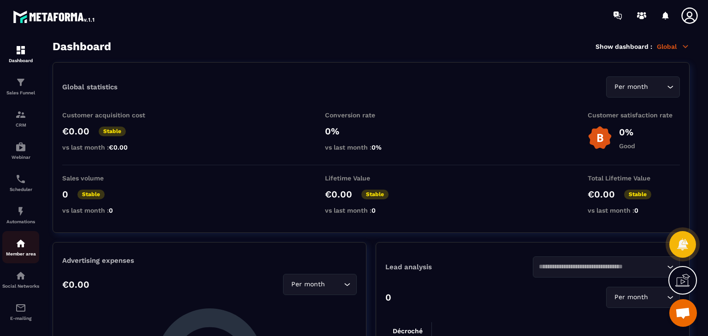
click at [21, 248] on img at bounding box center [20, 243] width 11 height 11
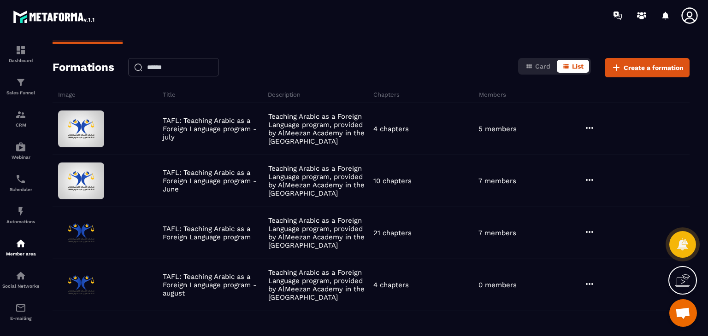
scroll to position [60, 0]
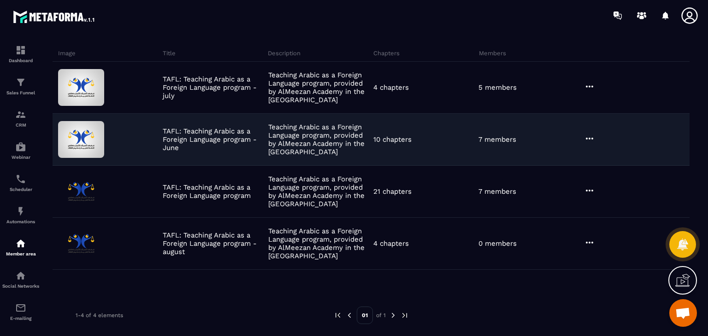
click at [595, 138] on icon at bounding box center [589, 138] width 11 height 11
click at [601, 158] on button "Edit" at bounding box center [612, 157] width 55 height 17
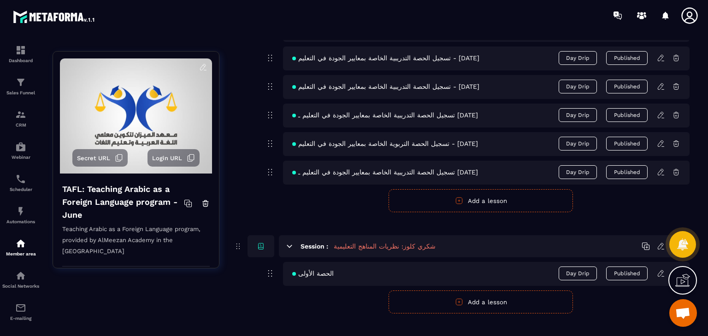
scroll to position [507, 0]
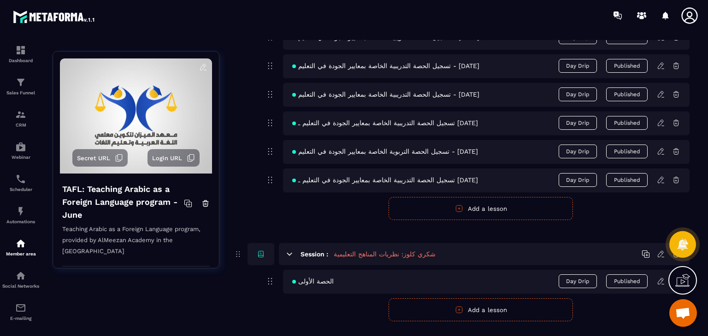
click at [479, 206] on button "Add a lesson" at bounding box center [481, 208] width 184 height 23
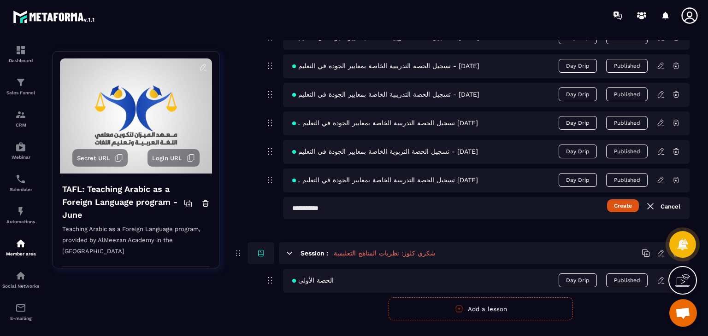
click at [491, 195] on div "تسجيل الحصة التدريبية الخاصة بمعايير الجودة في التعليم - [DATE] Day Drip Publis…" at bounding box center [481, 79] width 418 height 279
click at [498, 210] on input "text" at bounding box center [486, 208] width 407 height 22
paste input "*****"
type input "*****"
click at [618, 206] on button "Create" at bounding box center [623, 206] width 32 height 13
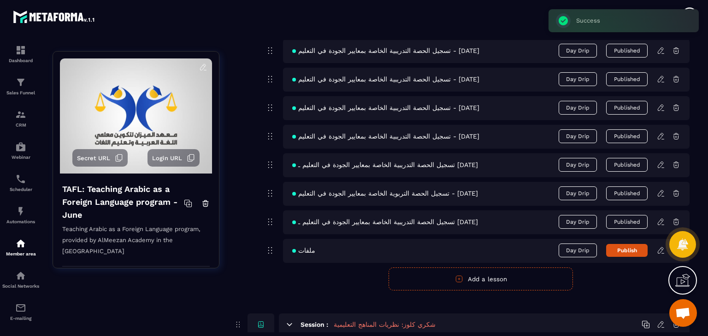
scroll to position [553, 0]
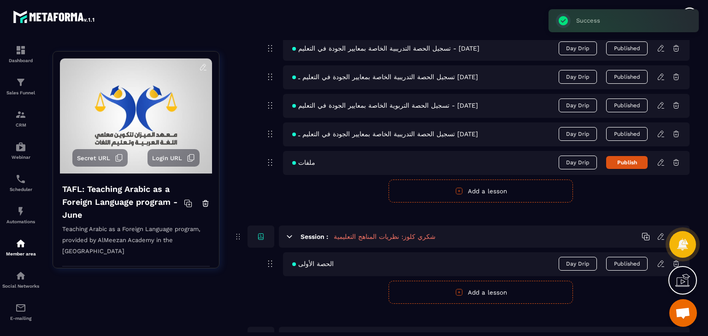
click at [658, 162] on icon at bounding box center [661, 163] width 8 height 8
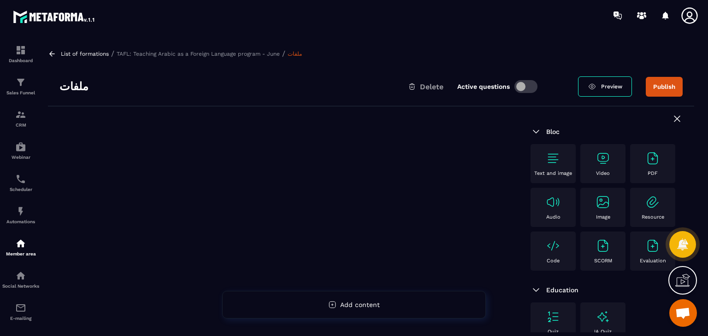
click at [551, 172] on p "Text and image" at bounding box center [553, 174] width 38 height 6
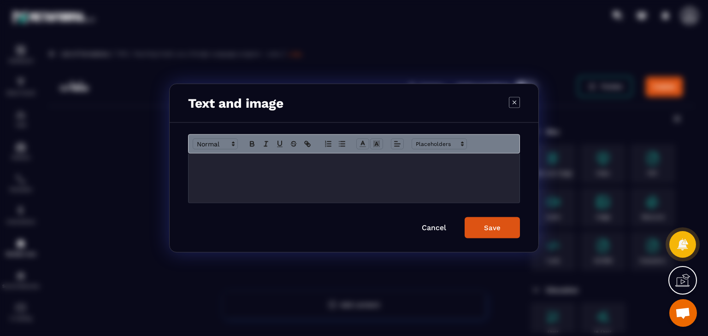
click at [387, 180] on div "Modal window" at bounding box center [354, 178] width 331 height 49
click at [512, 223] on button "Save" at bounding box center [492, 228] width 55 height 21
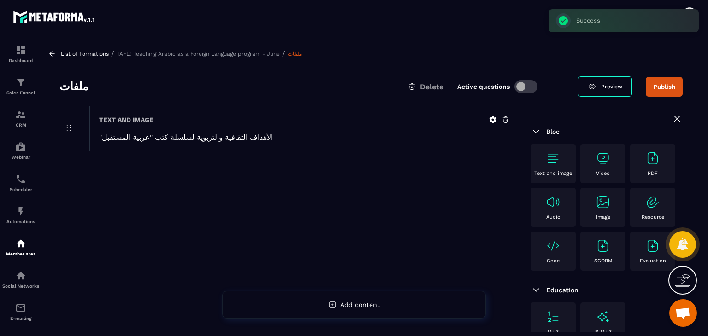
click at [563, 165] on div "Text and image" at bounding box center [553, 163] width 36 height 25
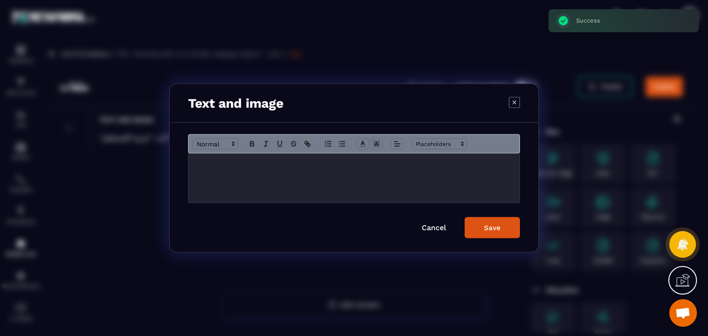
click at [413, 188] on div "Modal window" at bounding box center [354, 178] width 331 height 49
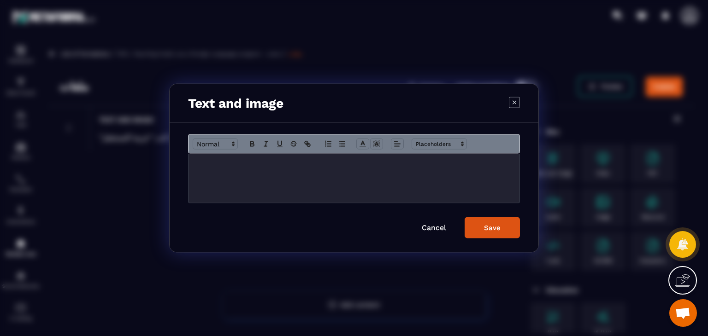
click at [265, 174] on div "Modal window" at bounding box center [354, 178] width 331 height 49
click at [435, 230] on link "Cancel" at bounding box center [434, 228] width 24 height 9
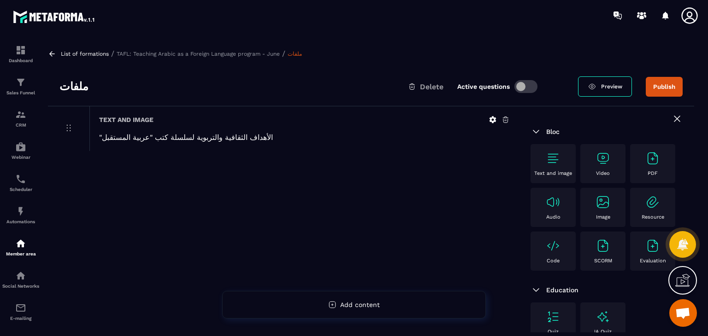
click at [585, 220] on div "Image" at bounding box center [603, 207] width 36 height 25
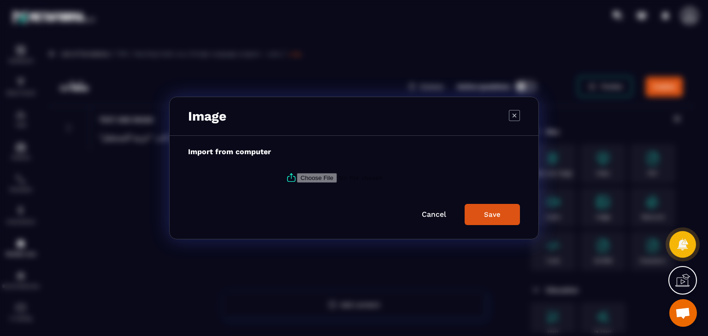
click at [297, 177] on input "Modal window" at bounding box center [359, 178] width 125 height 10
type input "**********"
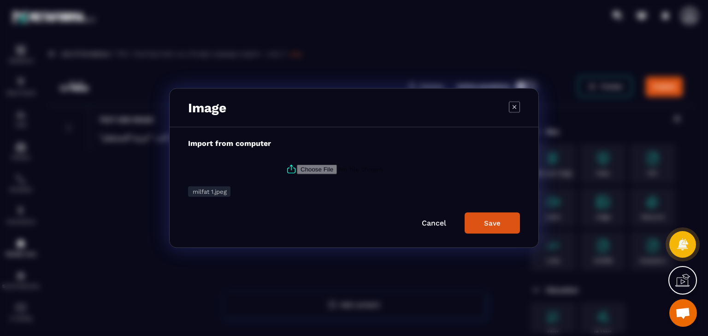
click at [490, 216] on button "Save" at bounding box center [492, 223] width 55 height 21
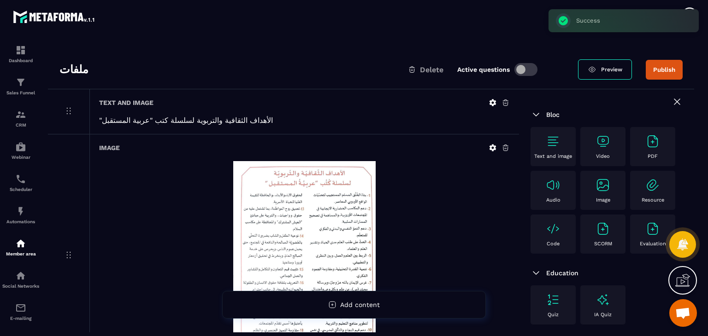
scroll to position [46, 0]
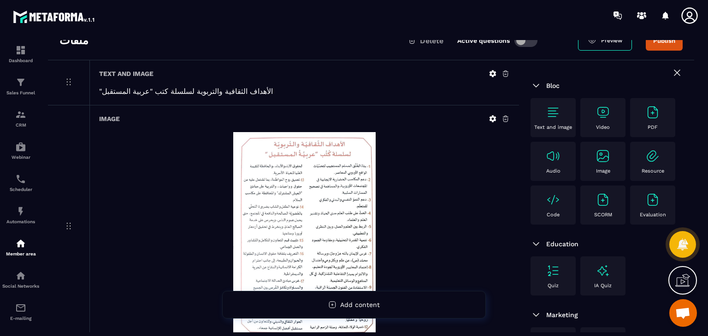
click at [596, 174] on p "Image" at bounding box center [603, 171] width 14 height 6
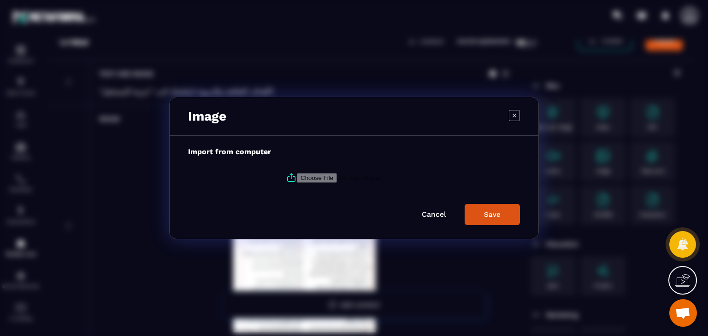
click at [290, 176] on icon "Modal window" at bounding box center [291, 176] width 2 height 5
click at [297, 176] on input "Modal window" at bounding box center [359, 178] width 125 height 10
type input "**********"
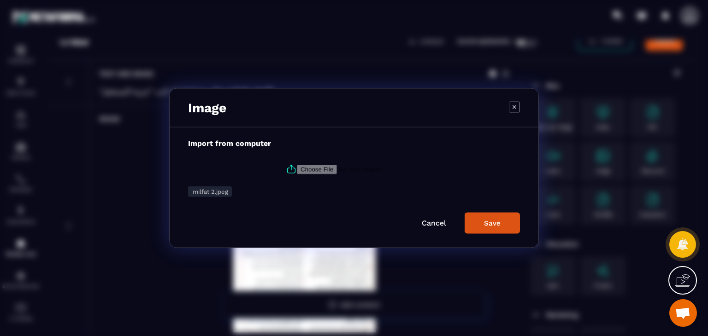
click at [494, 220] on div "Save" at bounding box center [492, 223] width 17 height 8
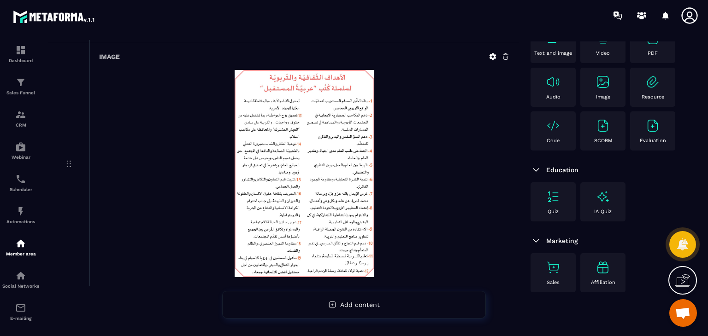
scroll to position [0, 0]
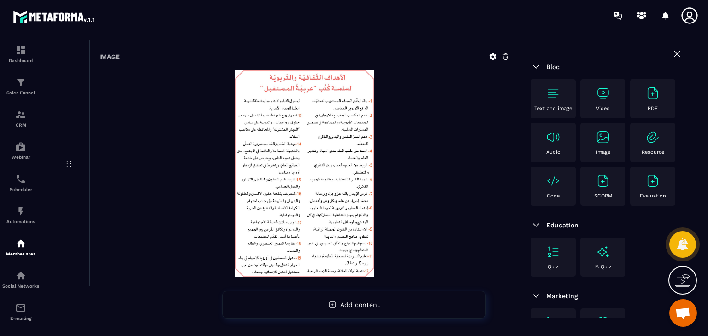
click at [548, 106] on p "Text and image" at bounding box center [553, 109] width 38 height 6
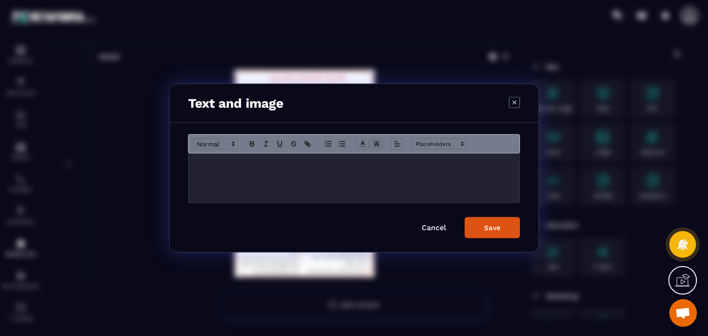
click at [325, 155] on div "Modal window" at bounding box center [354, 178] width 331 height 49
click at [395, 142] on line "Modal window" at bounding box center [396, 142] width 3 height 0
click at [396, 183] on icon "Modal window" at bounding box center [398, 180] width 7 height 7
click at [397, 144] on icon "Modal window" at bounding box center [397, 144] width 8 height 8
click at [397, 169] on line "Modal window" at bounding box center [399, 169] width 5 height 0
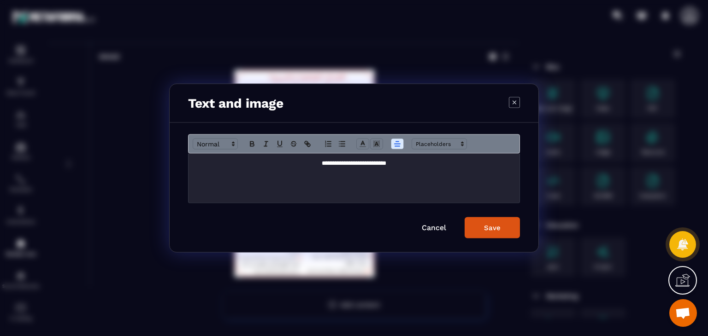
click at [477, 224] on button "Save" at bounding box center [492, 228] width 55 height 21
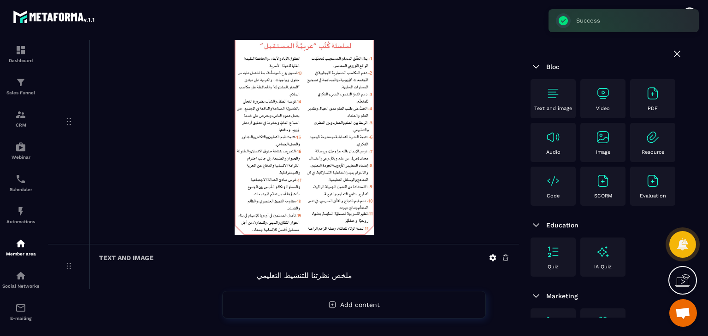
scroll to position [398, 0]
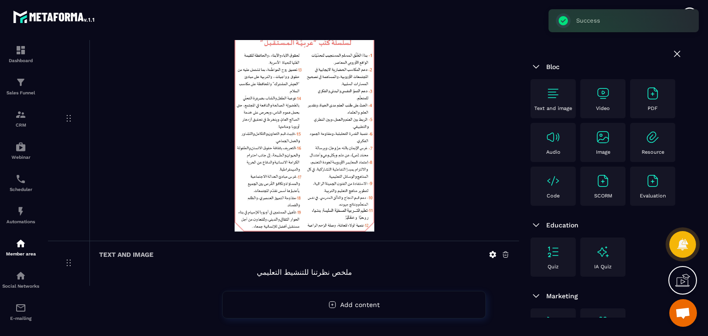
click at [635, 112] on div "PDF" at bounding box center [653, 98] width 36 height 25
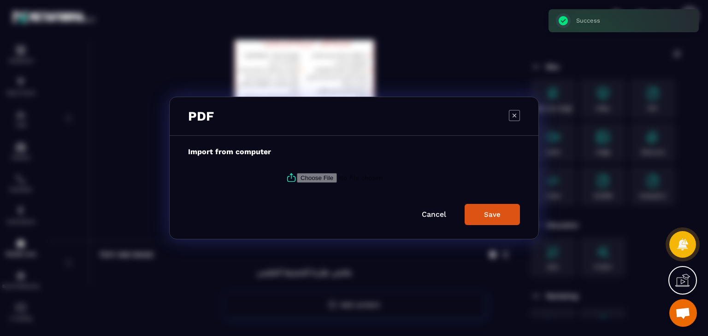
click at [513, 117] on icon "Modal window" at bounding box center [514, 115] width 11 height 11
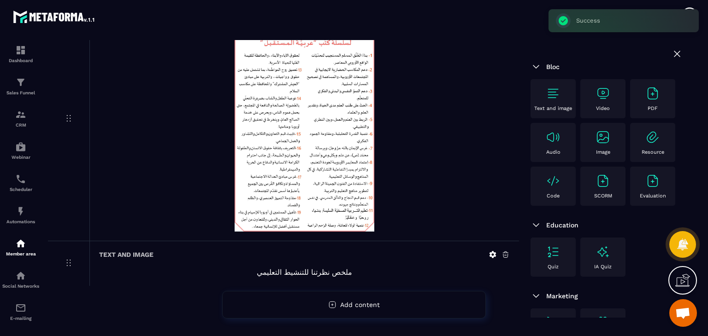
click at [596, 145] on img at bounding box center [603, 137] width 15 height 15
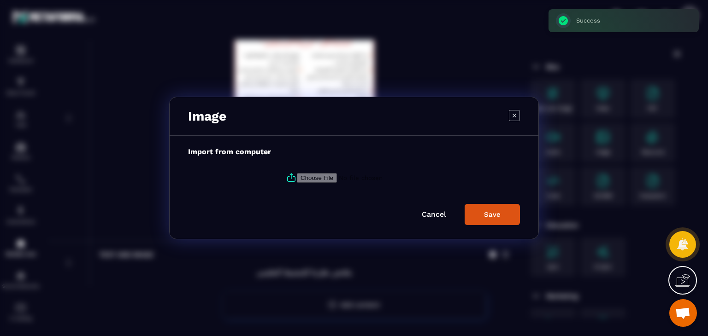
click at [287, 177] on icon "Modal window" at bounding box center [291, 177] width 11 height 11
click at [297, 177] on input "Modal window" at bounding box center [359, 178] width 125 height 10
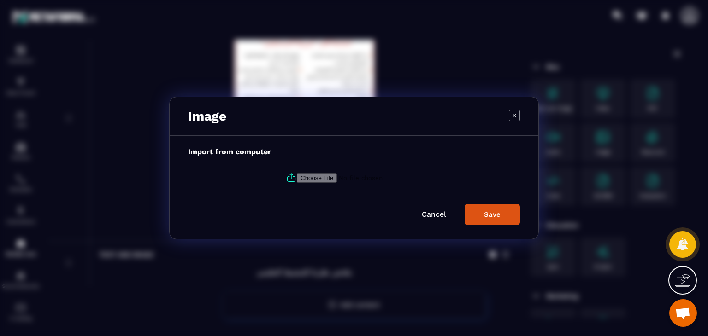
type input "**********"
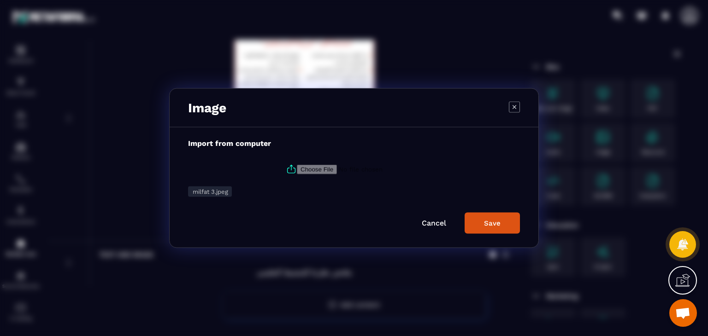
click at [489, 222] on div "Save" at bounding box center [492, 223] width 17 height 8
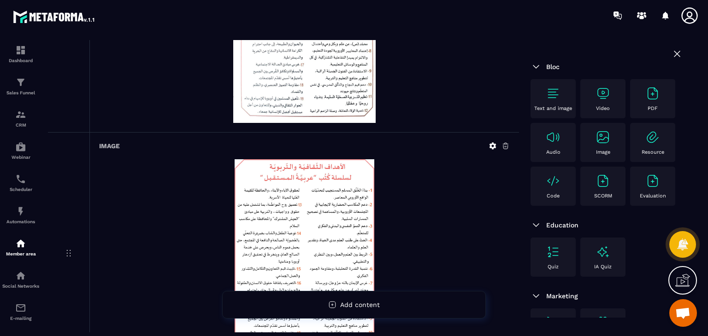
scroll to position [88, 0]
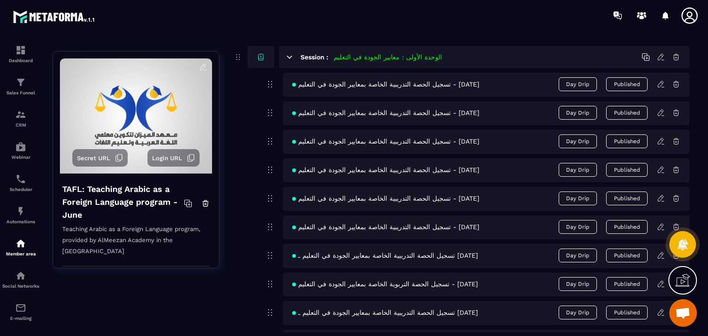
scroll to position [461, 0]
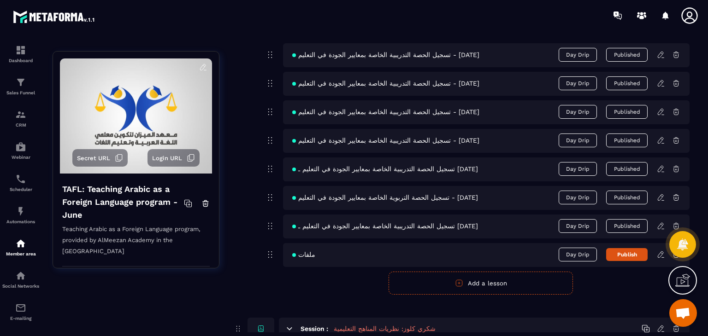
click at [632, 258] on button "Publish" at bounding box center [626, 254] width 41 height 13
click at [661, 257] on icon at bounding box center [661, 255] width 8 height 8
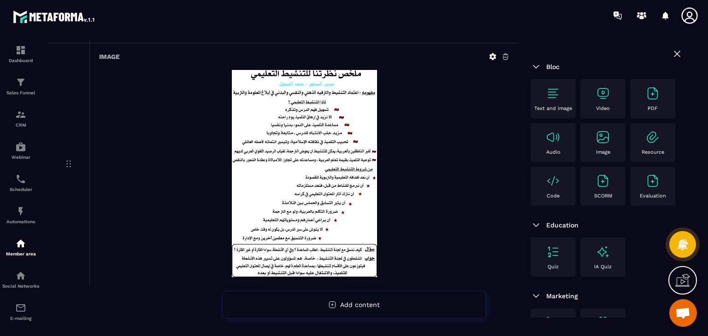
scroll to position [642, 0]
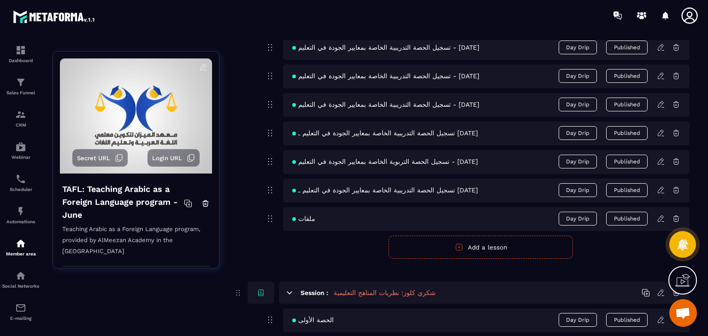
scroll to position [507, 0]
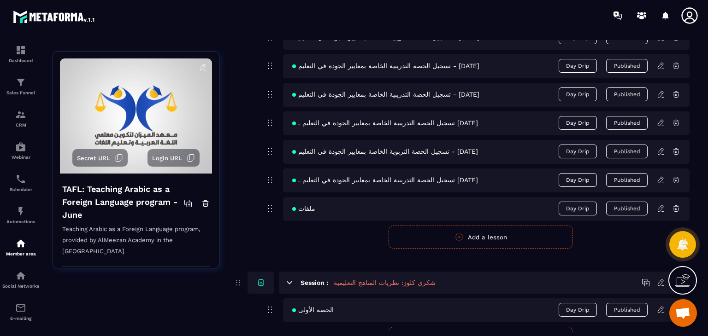
drag, startPoint x: 498, startPoint y: 242, endPoint x: 446, endPoint y: 238, distance: 51.8
click at [497, 242] on button "Add a lesson" at bounding box center [481, 237] width 184 height 23
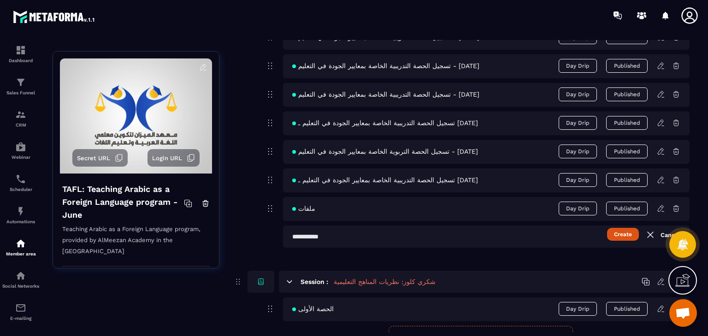
click at [388, 236] on input "text" at bounding box center [486, 237] width 407 height 22
paste input "**********"
type input "**********"
click at [624, 238] on button "Create" at bounding box center [623, 234] width 32 height 13
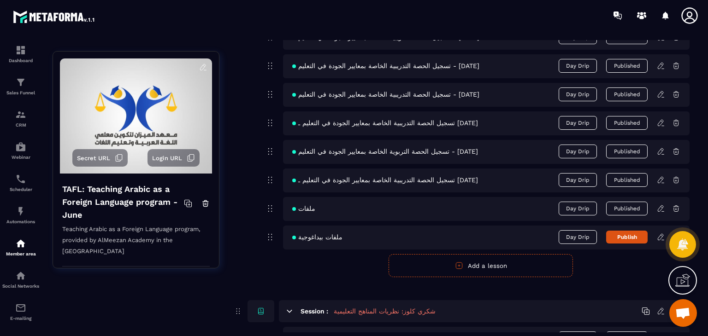
click at [662, 237] on icon at bounding box center [661, 237] width 8 height 8
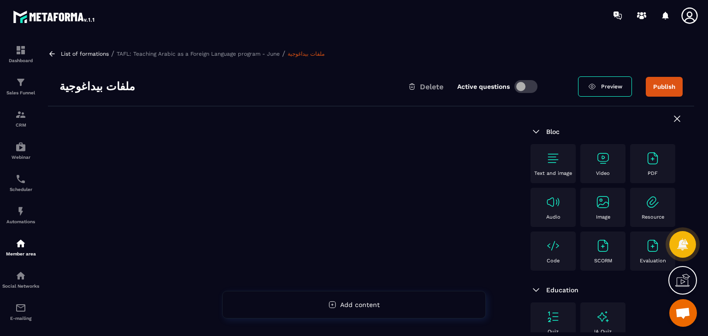
click at [645, 166] on img at bounding box center [652, 158] width 15 height 15
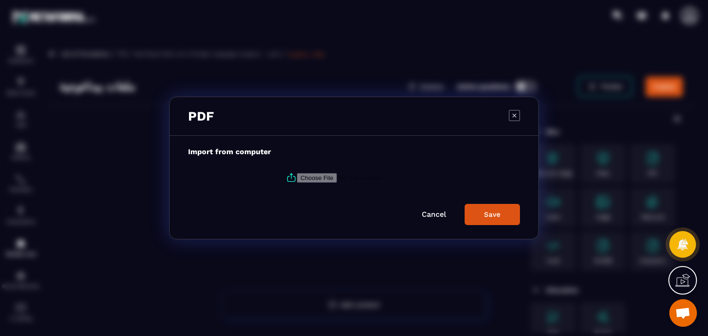
click at [290, 177] on icon "Modal window" at bounding box center [291, 176] width 2 height 5
click at [297, 177] on input "Modal window" at bounding box center [359, 178] width 125 height 10
type input "**********"
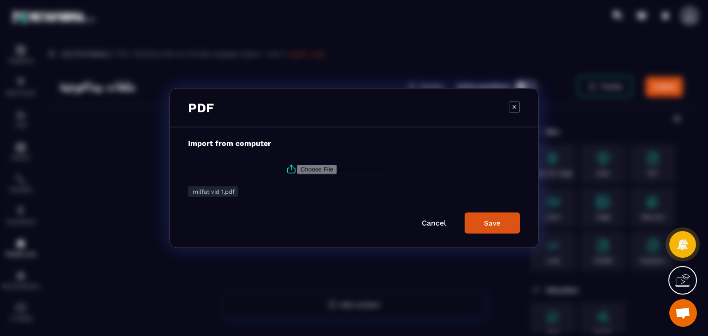
click at [495, 225] on div "Save" at bounding box center [492, 223] width 17 height 8
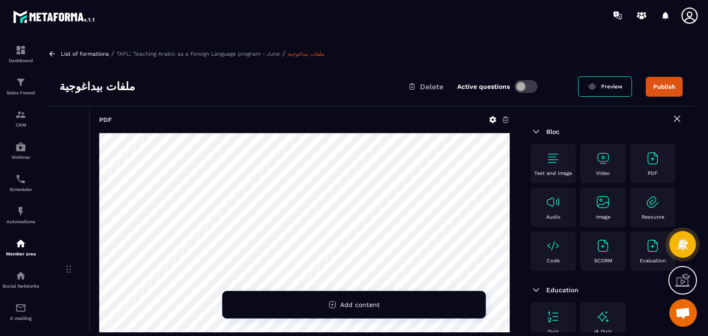
click at [543, 221] on div "PDF" at bounding box center [553, 207] width 45 height 39
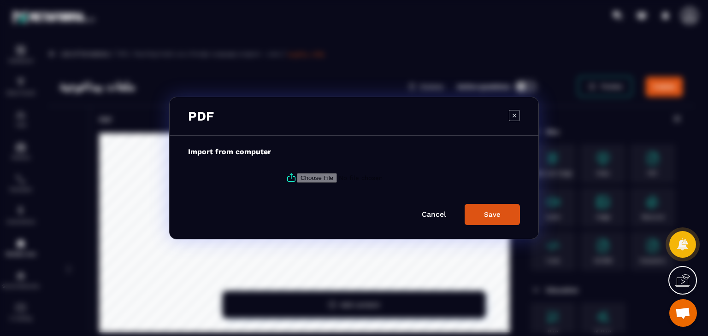
click at [292, 181] on icon "Modal window" at bounding box center [292, 179] width 8 height 5
click at [297, 181] on input "Modal window" at bounding box center [359, 178] width 125 height 10
type input "**********"
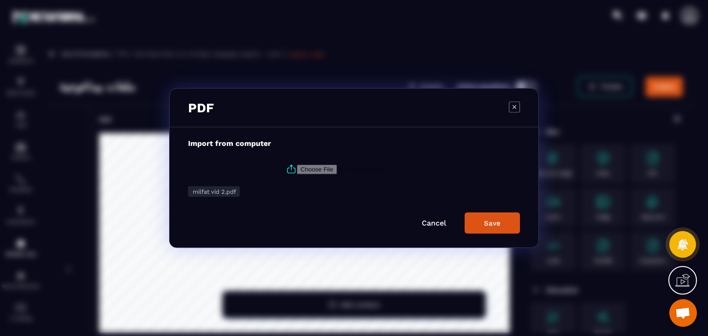
click at [501, 215] on button "Save" at bounding box center [492, 223] width 55 height 21
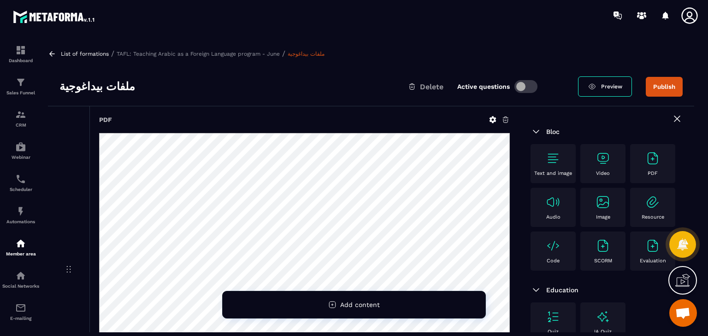
click at [664, 90] on button "Publish" at bounding box center [664, 87] width 37 height 20
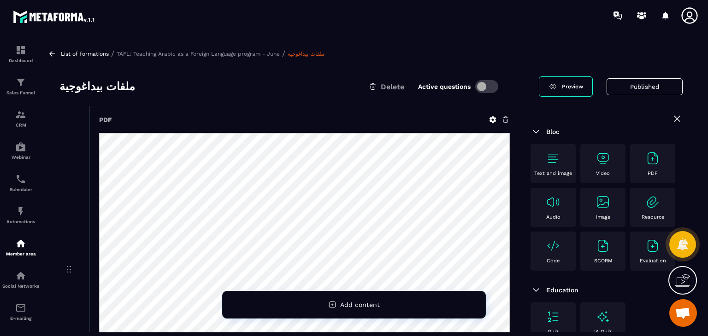
click at [51, 56] on icon at bounding box center [52, 54] width 8 height 8
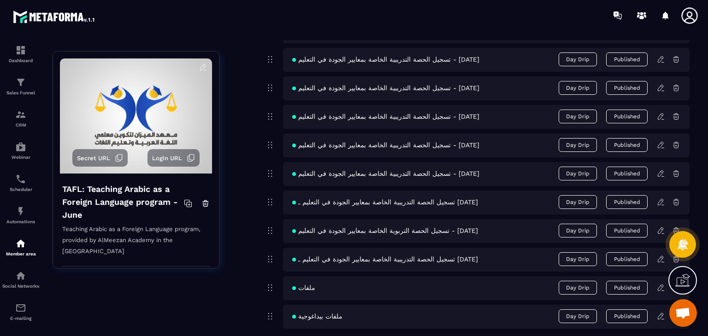
scroll to position [507, 0]
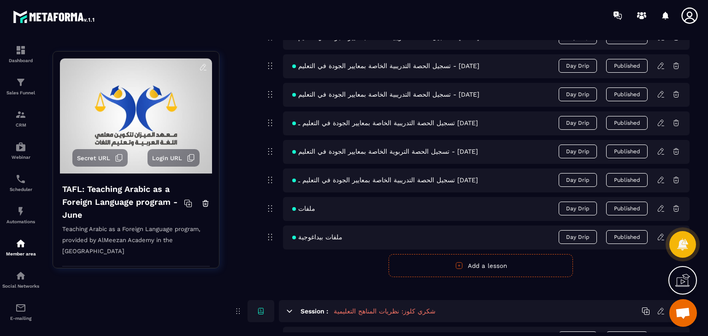
click at [491, 265] on button "Add a lesson" at bounding box center [481, 265] width 184 height 23
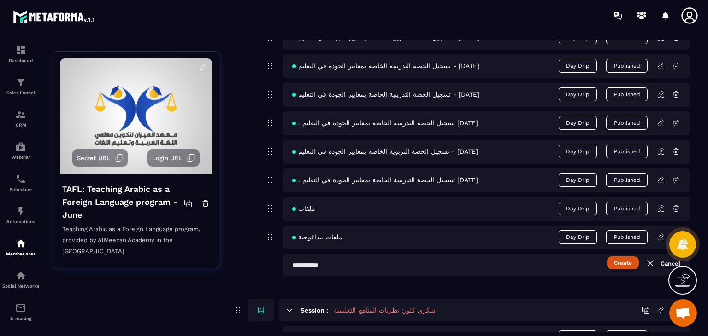
click at [376, 255] on input "text" at bounding box center [486, 265] width 407 height 22
paste input "**********"
type input "**********"
click at [622, 264] on button "Create" at bounding box center [623, 263] width 32 height 13
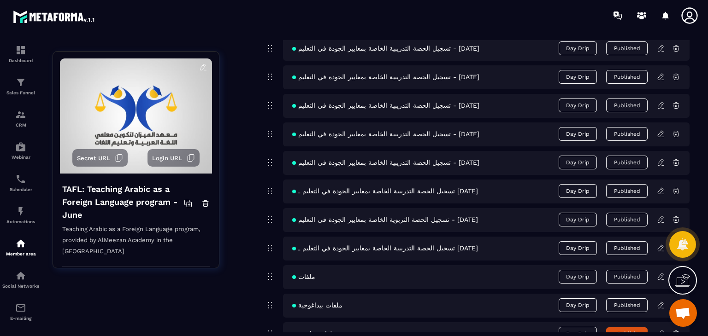
scroll to position [599, 0]
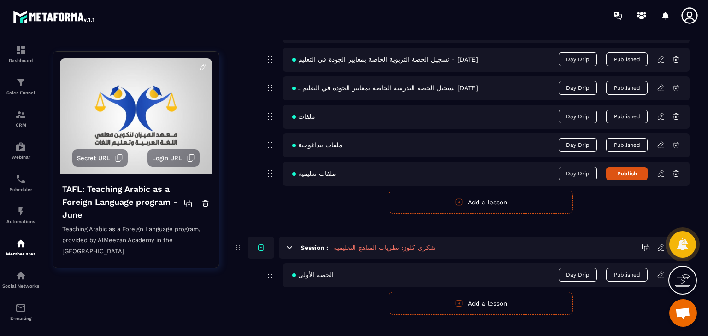
click at [661, 170] on icon at bounding box center [661, 174] width 8 height 8
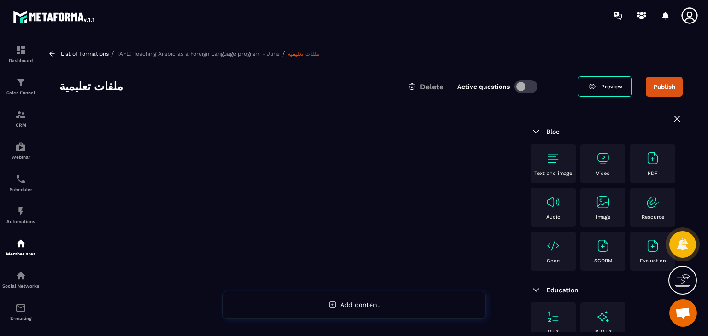
click at [596, 210] on img at bounding box center [603, 202] width 15 height 15
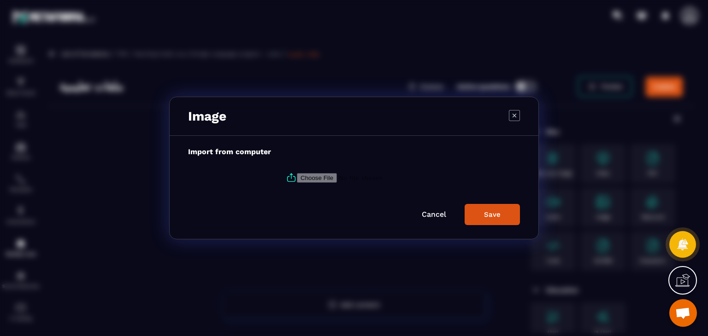
click at [297, 180] on input "Modal window" at bounding box center [359, 178] width 125 height 10
type input "**********"
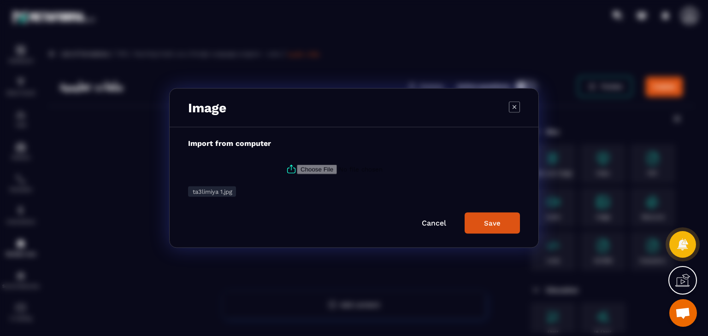
click at [499, 225] on div "Save" at bounding box center [492, 223] width 17 height 8
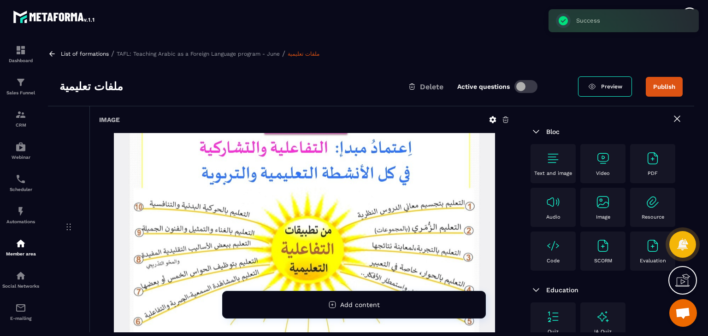
click at [596, 210] on img at bounding box center [603, 202] width 15 height 15
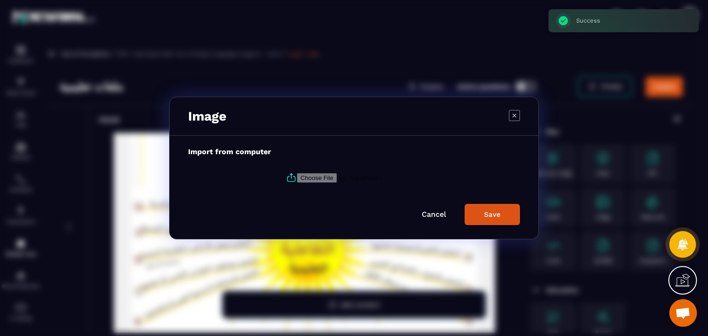
click at [291, 177] on icon "Modal window" at bounding box center [292, 179] width 8 height 5
click at [297, 177] on input "Modal window" at bounding box center [359, 178] width 125 height 10
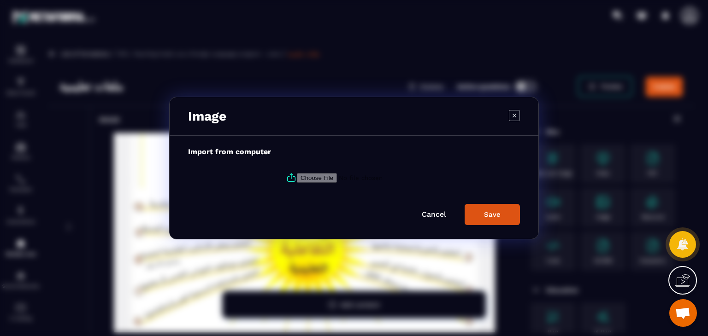
type input "**********"
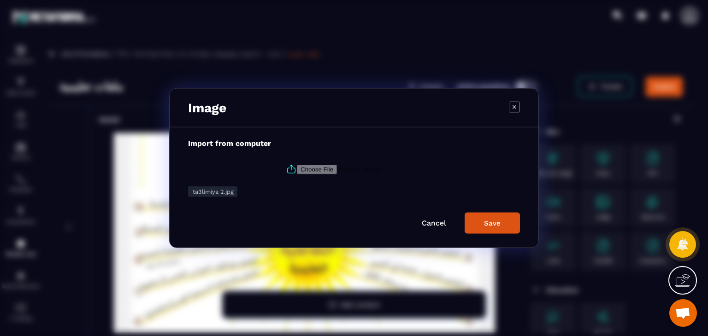
click at [505, 227] on button "Save" at bounding box center [492, 223] width 55 height 21
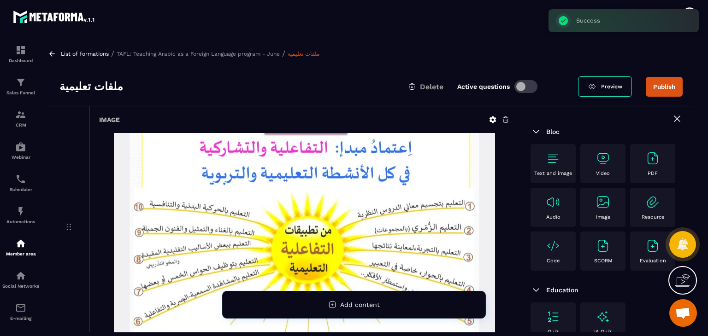
click at [645, 166] on img at bounding box center [652, 158] width 15 height 15
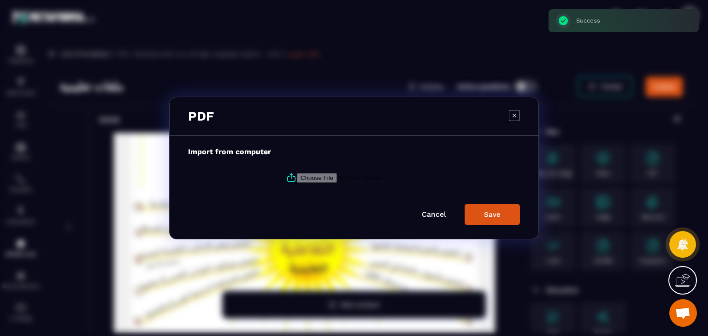
click at [513, 117] on icon "Modal window" at bounding box center [514, 115] width 11 height 11
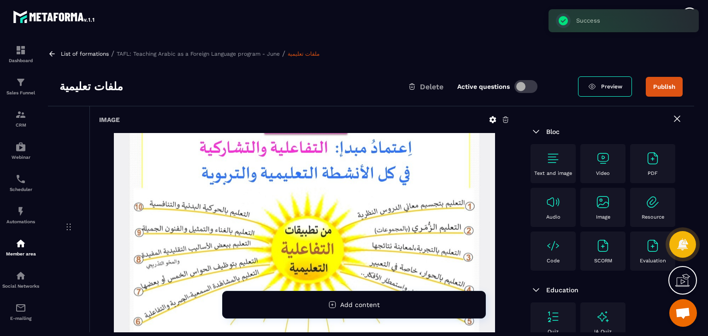
click at [596, 210] on img at bounding box center [603, 202] width 15 height 15
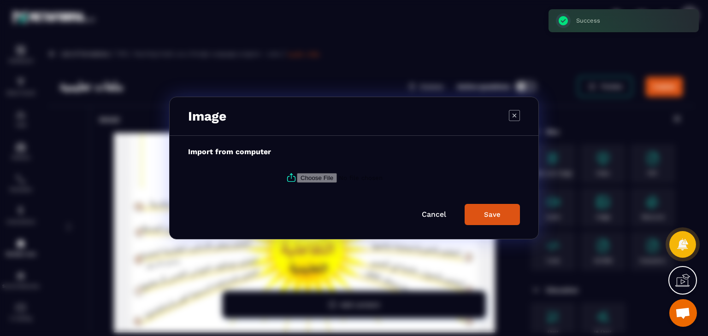
click at [293, 183] on icon "Modal window" at bounding box center [291, 177] width 11 height 11
click at [297, 183] on input "Modal window" at bounding box center [359, 178] width 125 height 10
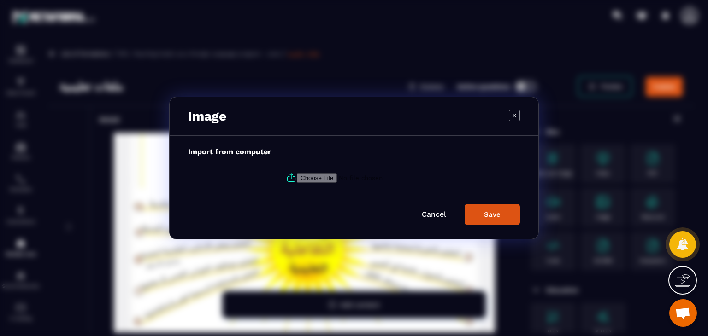
type input "**********"
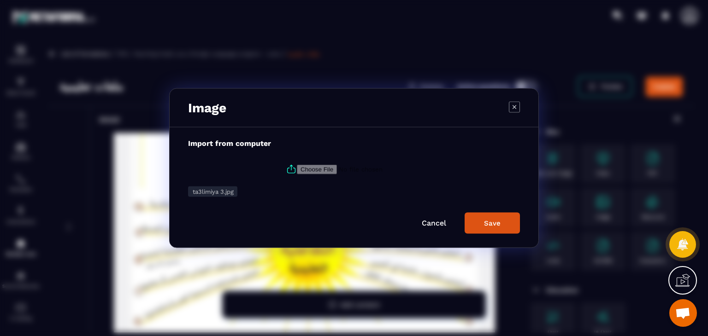
click at [494, 225] on div "Save" at bounding box center [492, 223] width 17 height 8
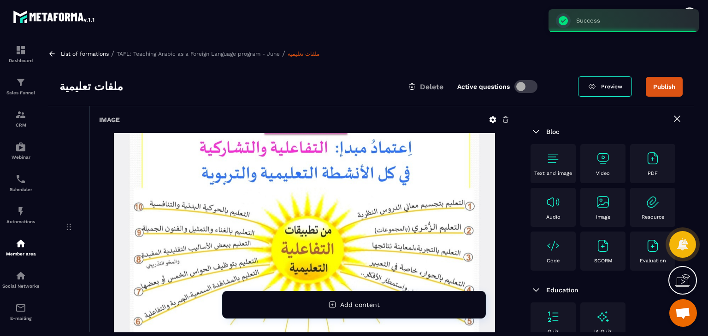
click at [596, 210] on img at bounding box center [603, 202] width 15 height 15
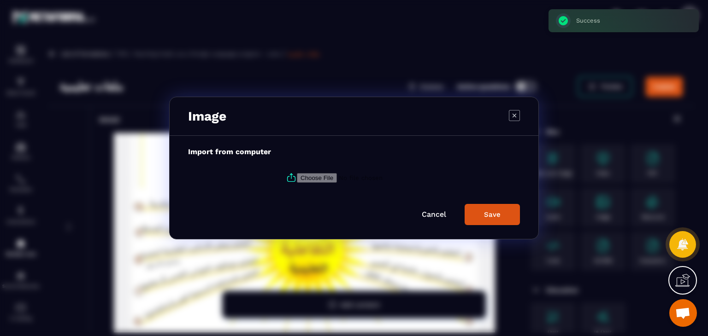
click at [290, 176] on icon "Modal window" at bounding box center [291, 177] width 11 height 11
click at [297, 176] on input "Modal window" at bounding box center [359, 178] width 125 height 10
type input "**********"
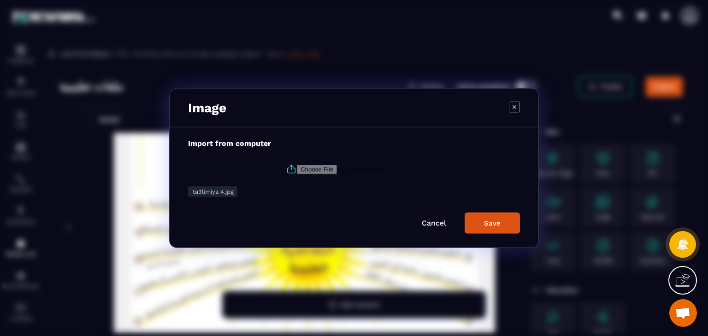
click at [508, 226] on button "Save" at bounding box center [492, 223] width 55 height 21
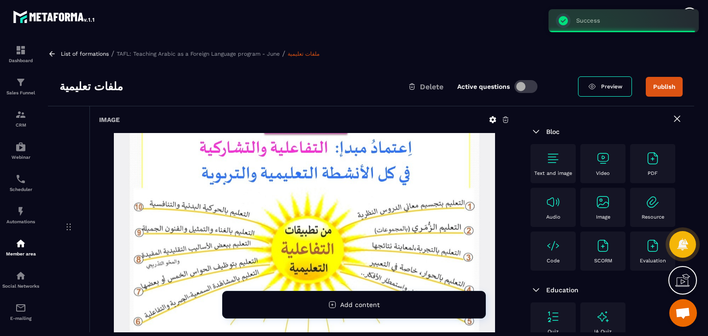
click at [596, 210] on img at bounding box center [603, 202] width 15 height 15
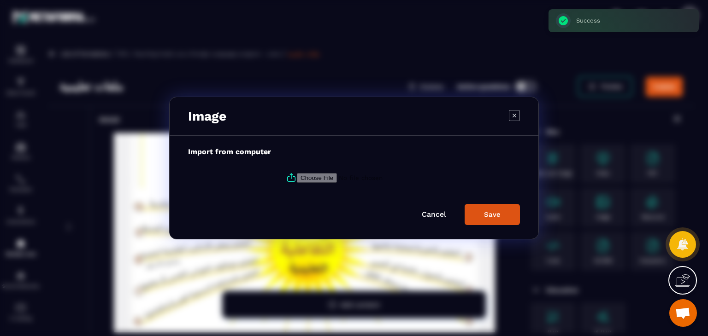
click at [288, 176] on icon "Modal window" at bounding box center [291, 177] width 11 height 11
click at [297, 176] on input "Modal window" at bounding box center [359, 178] width 125 height 10
type input "**********"
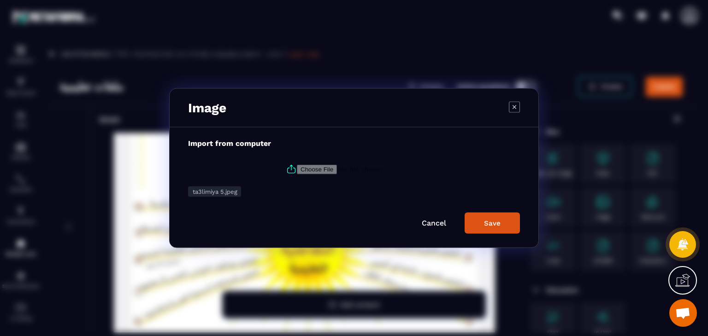
click at [500, 222] on div "Save" at bounding box center [492, 223] width 17 height 8
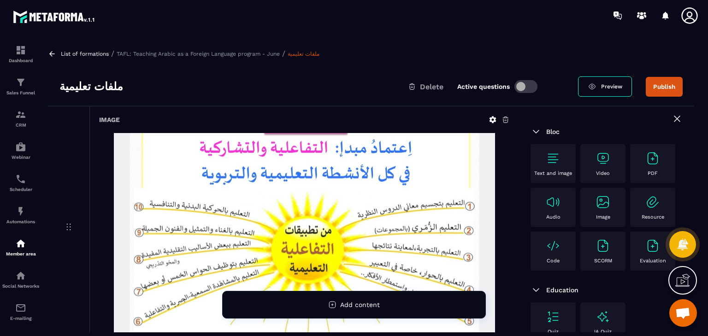
click at [653, 83] on button "Publish" at bounding box center [664, 87] width 37 height 20
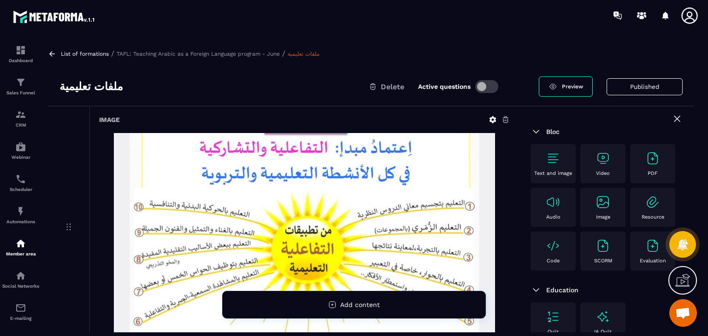
click at [48, 52] on icon at bounding box center [52, 54] width 8 height 8
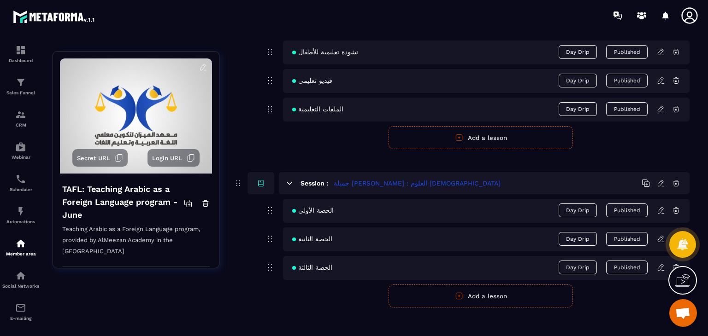
scroll to position [1233, 0]
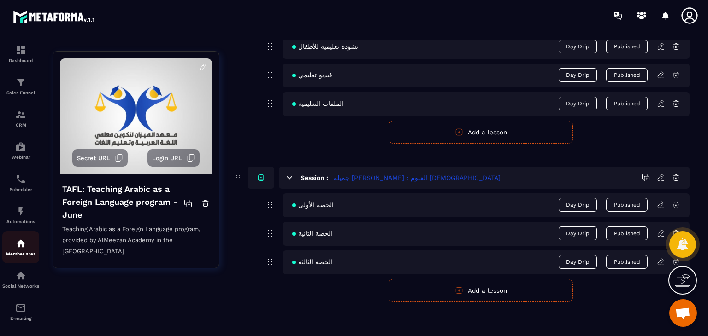
click at [24, 256] on p "Member area" at bounding box center [20, 254] width 37 height 5
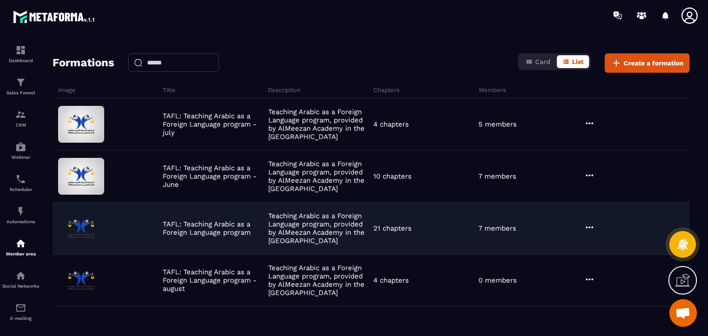
scroll to position [60, 0]
